Goal: Book appointment/travel/reservation

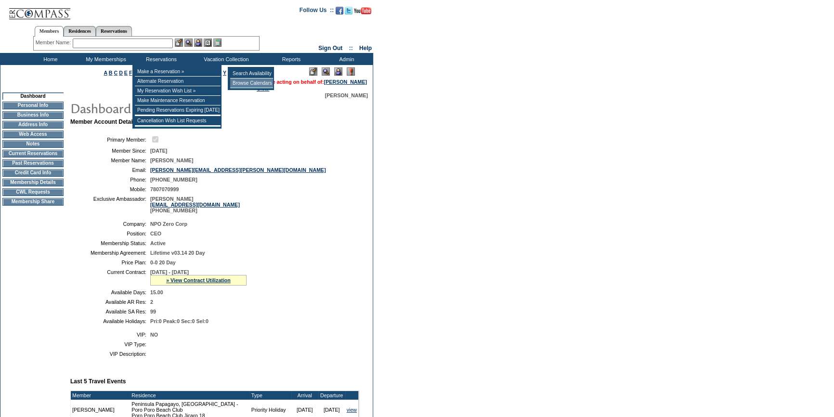
click at [253, 81] on td "Browse Calendars" at bounding box center [251, 83] width 43 height 10
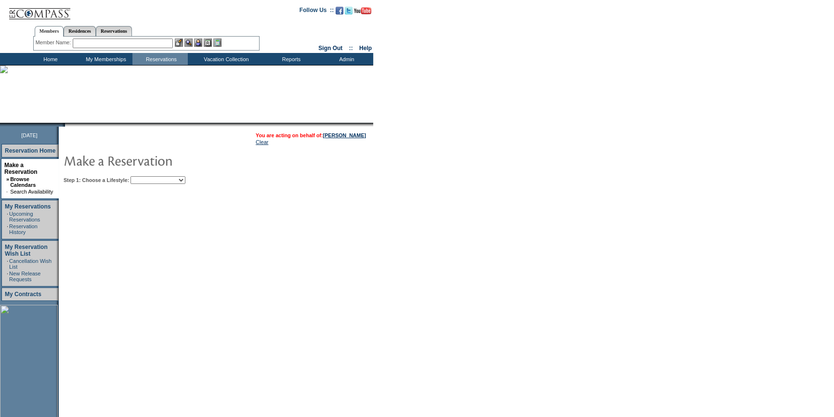
click at [184, 174] on td "Step 1: Choose a Lifestyle: Beach Leisure Metropolitan Mountain OIAL for Advent…" at bounding box center [245, 178] width 368 height 12
click at [180, 178] on select "Beach Leisure Metropolitan Mountain OIAL for Adventure OIAL for Couples OIAL fo…" at bounding box center [157, 180] width 55 height 8
select select "Leisure"
click at [147, 176] on select "Beach Leisure Metropolitan Mountain OIAL for Adventure OIAL for Couples OIAL fo…" at bounding box center [157, 180] width 55 height 8
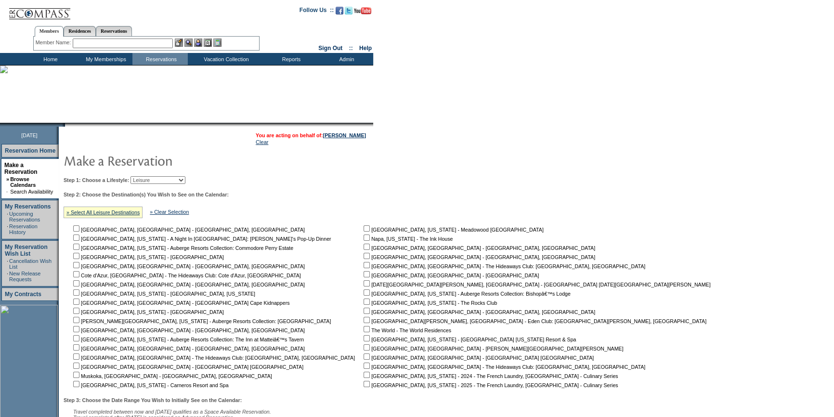
click at [362, 298] on td "[GEOGRAPHIC_DATA], [US_STATE] - [GEOGRAPHIC_DATA] [GEOGRAPHIC_DATA] [GEOGRAPHIC…" at bounding box center [539, 306] width 354 height 165
click at [363, 302] on input "checkbox" at bounding box center [366, 301] width 6 height 6
checkbox input "true"
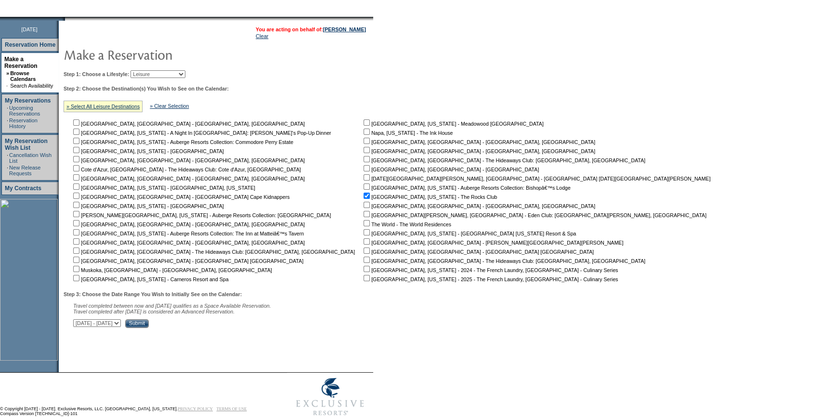
scroll to position [107, 0]
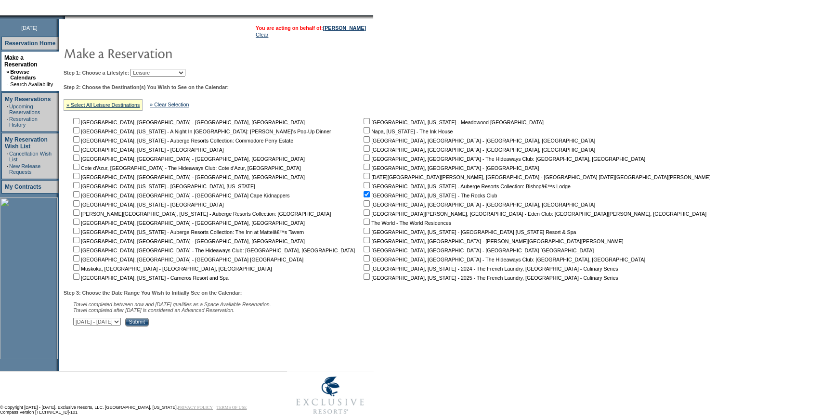
click at [121, 322] on select "[DATE] - [DATE] [DATE] - [DATE] [DATE] - [DATE] [DATE] - [DATE] [DATE] - [DATE]…" at bounding box center [97, 322] width 48 height 8
select select "[DATE]|[DATE]"
click at [78, 320] on select "[DATE] - [DATE] [DATE] - [DATE] [DATE] - [DATE] [DATE] - [DATE] [DATE] - [DATE]…" at bounding box center [97, 322] width 48 height 8
click at [149, 326] on input "Submit" at bounding box center [137, 322] width 24 height 9
